Goal: Information Seeking & Learning: Learn about a topic

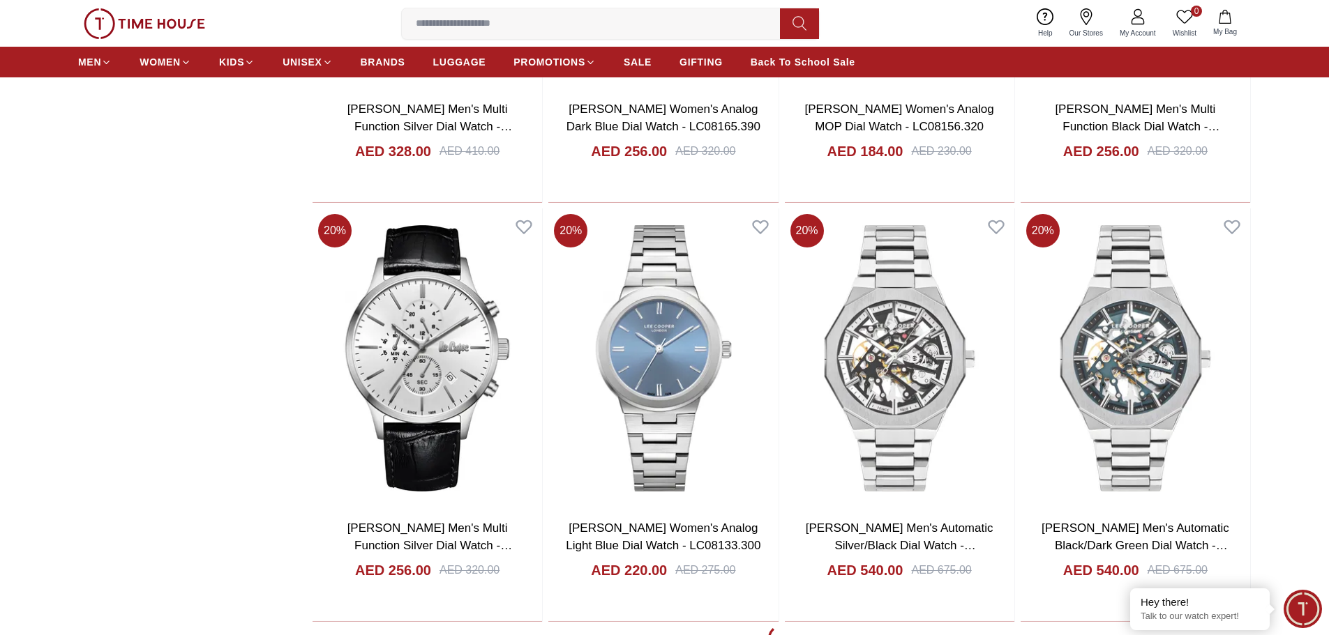
scroll to position [2580, 0]
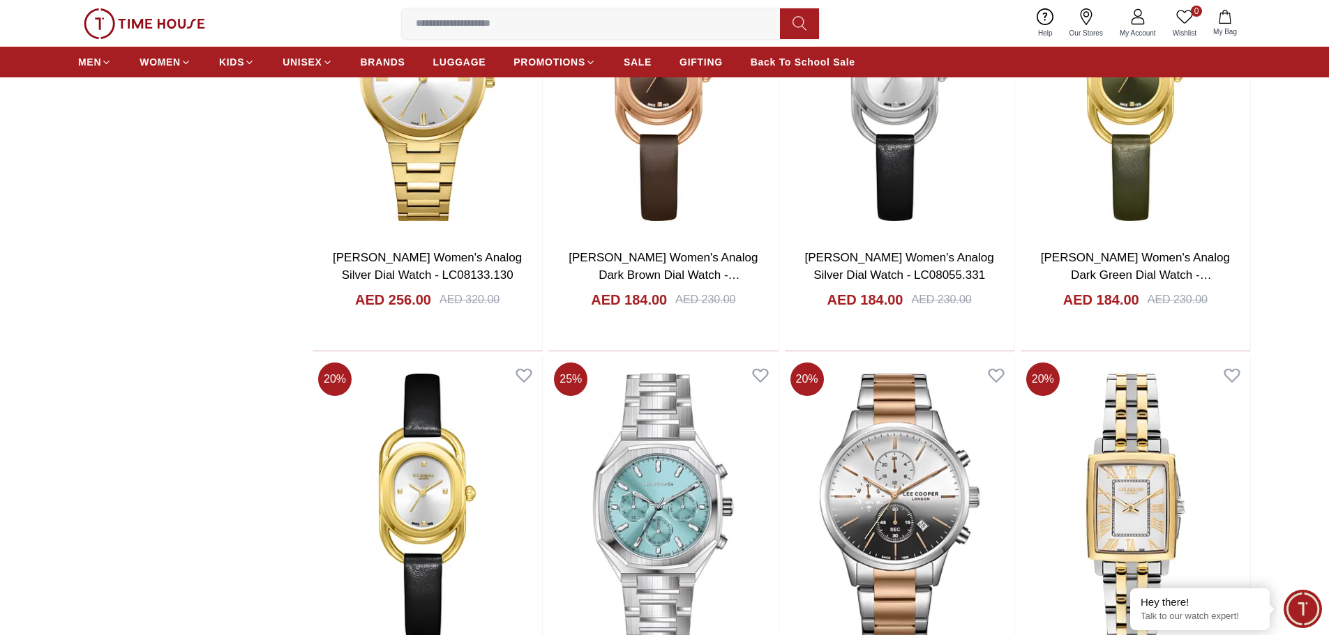
scroll to position [6207, 0]
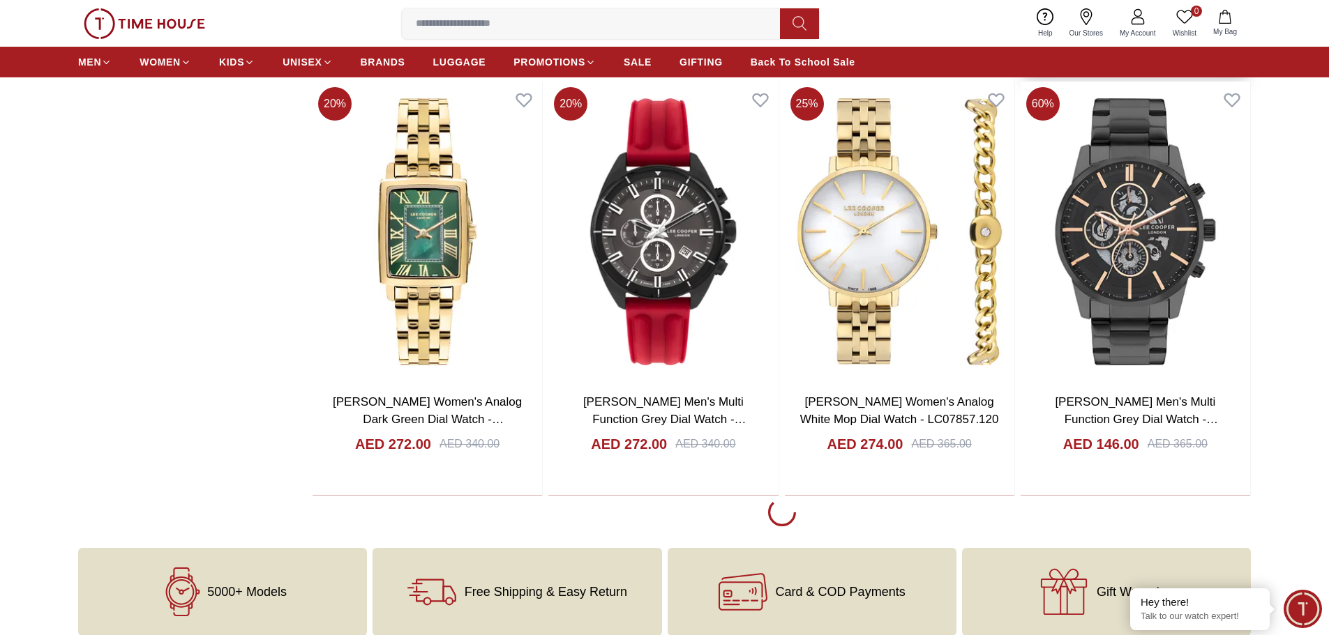
scroll to position [6626, 0]
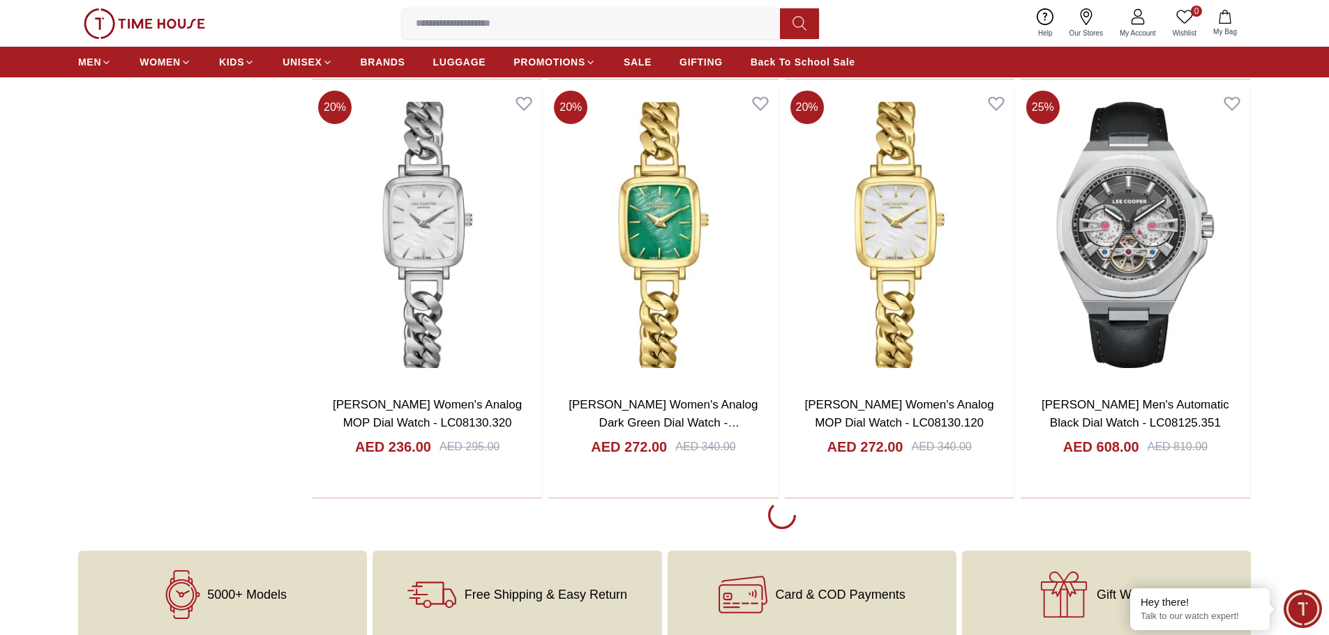
scroll to position [11019, 0]
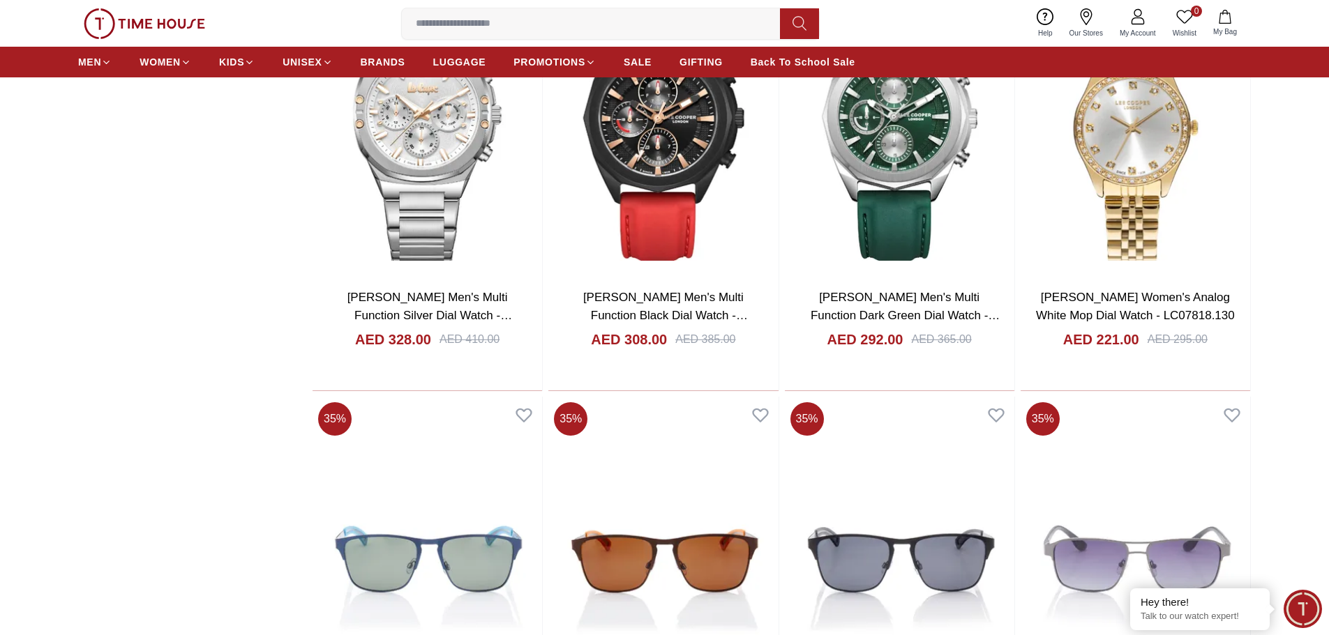
scroll to position [14925, 0]
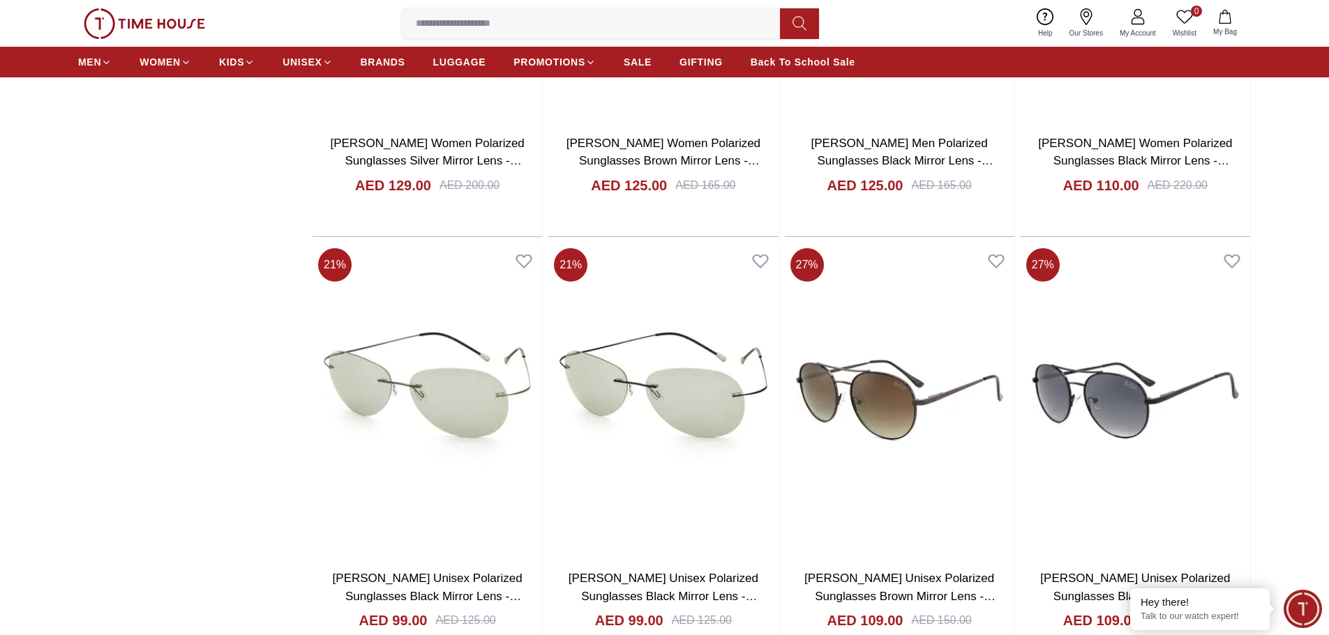
scroll to position [16808, 0]
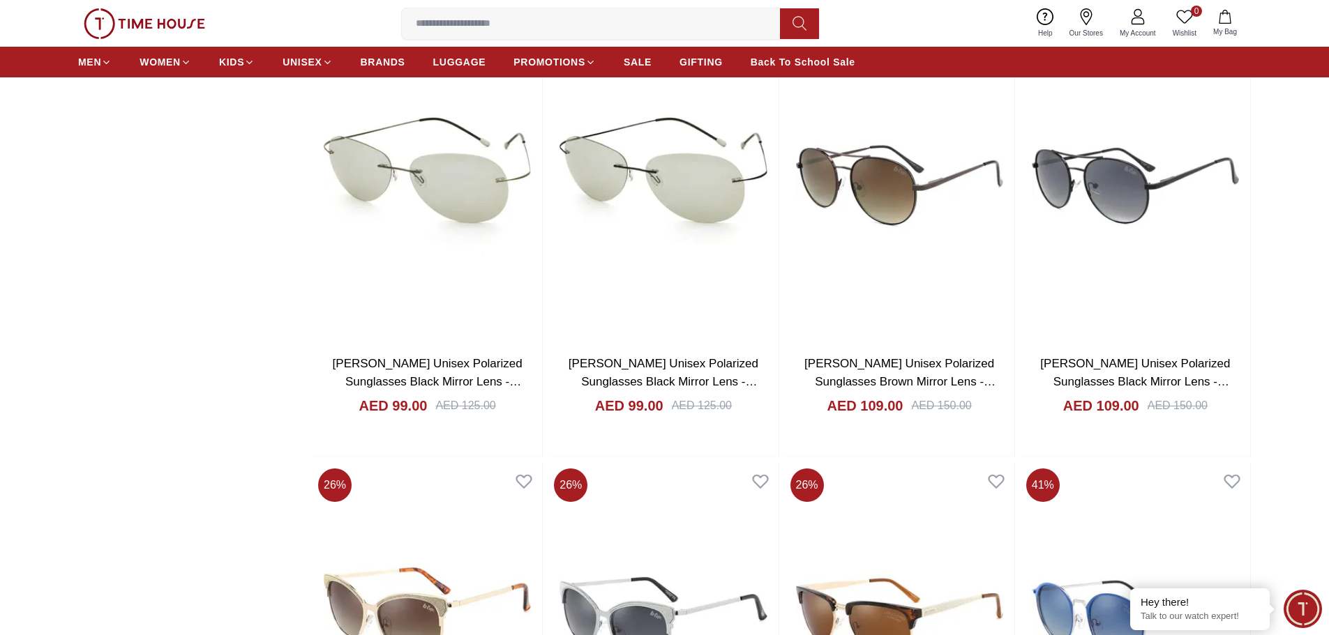
click at [487, 24] on input at bounding box center [596, 24] width 389 height 28
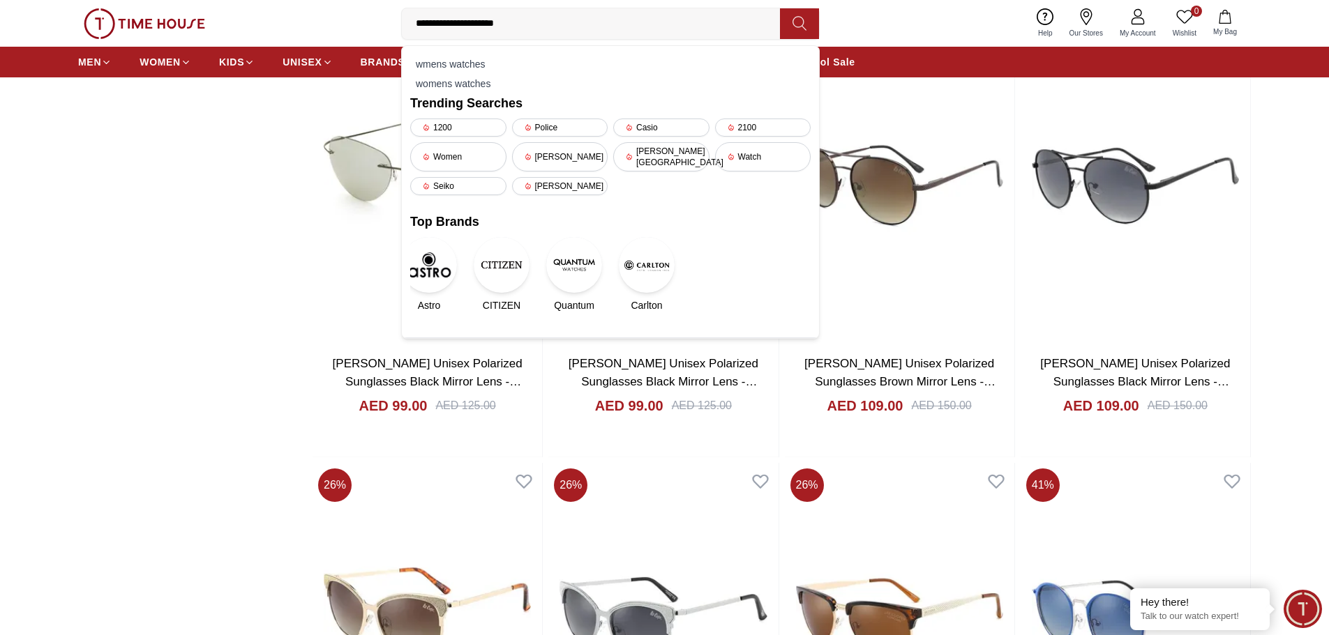
type input "**********"
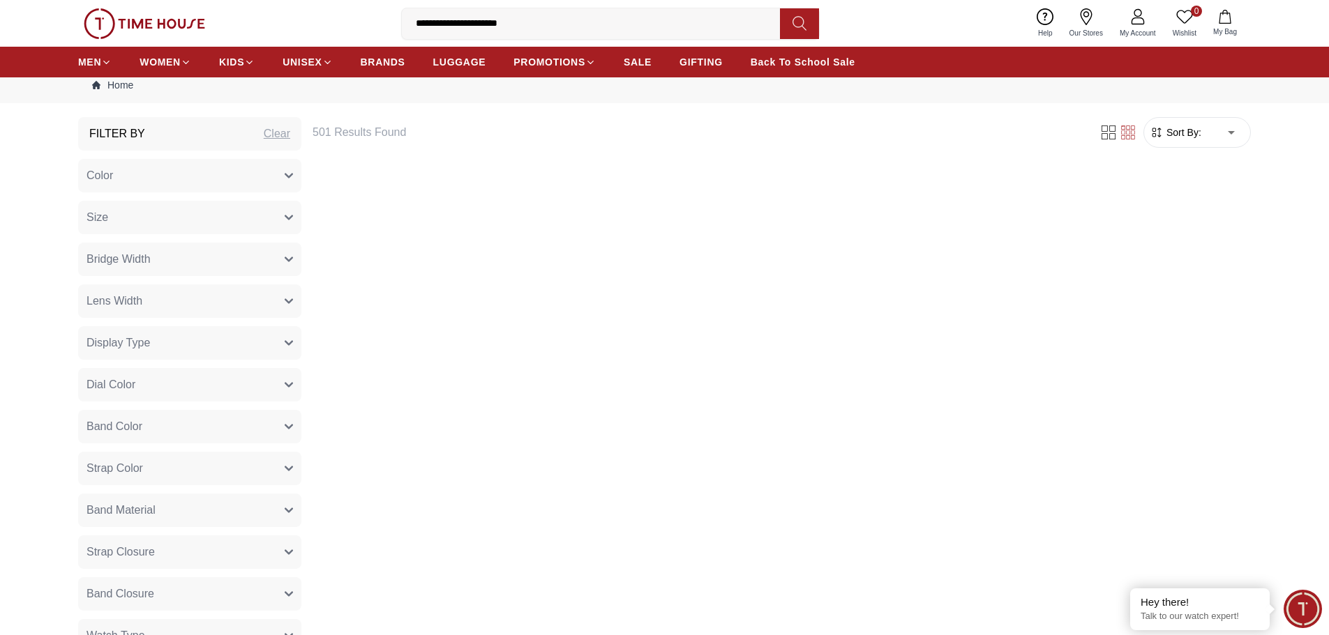
scroll to position [70, 0]
